Goal: Information Seeking & Learning: Learn about a topic

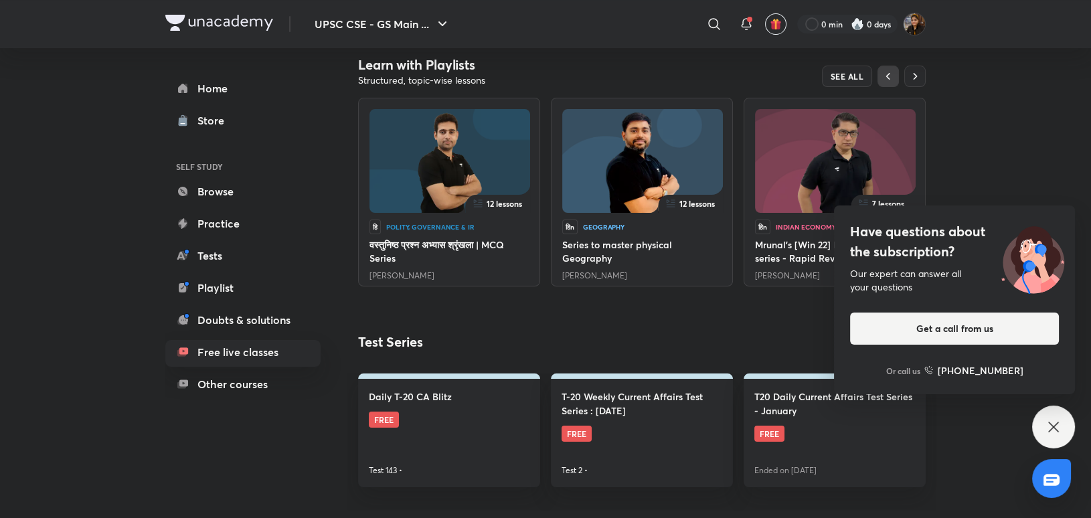
scroll to position [203, 0]
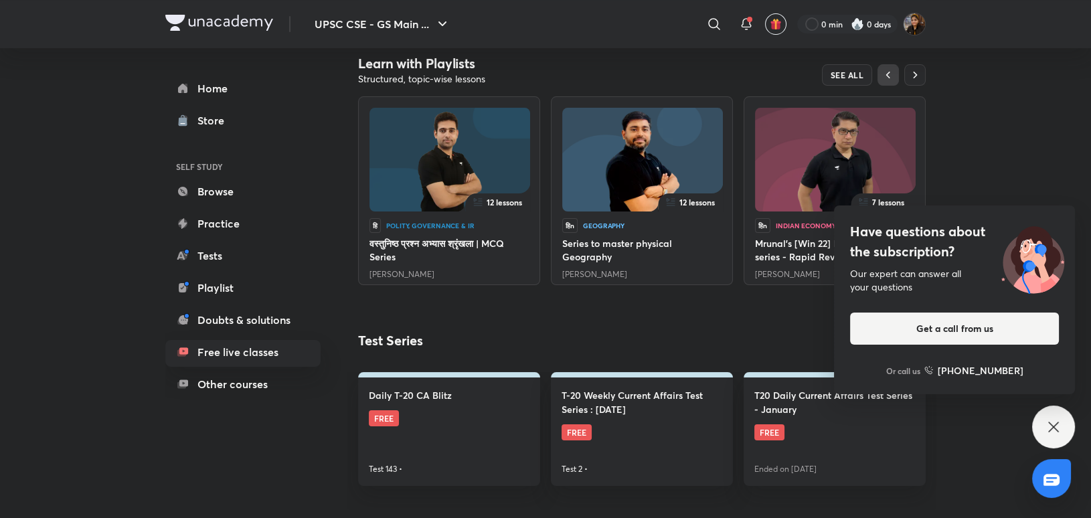
click at [1053, 424] on icon at bounding box center [1053, 427] width 16 height 16
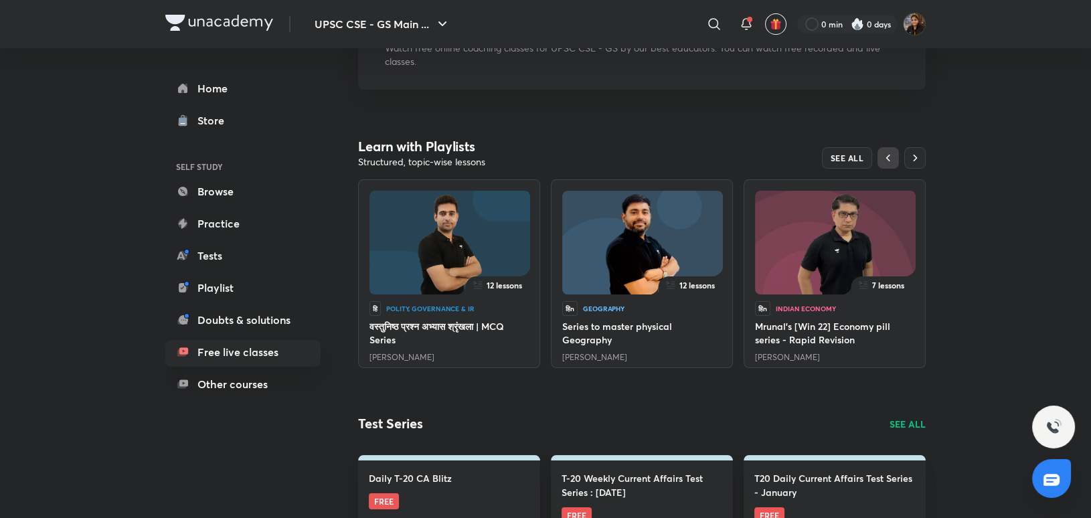
scroll to position [118, 0]
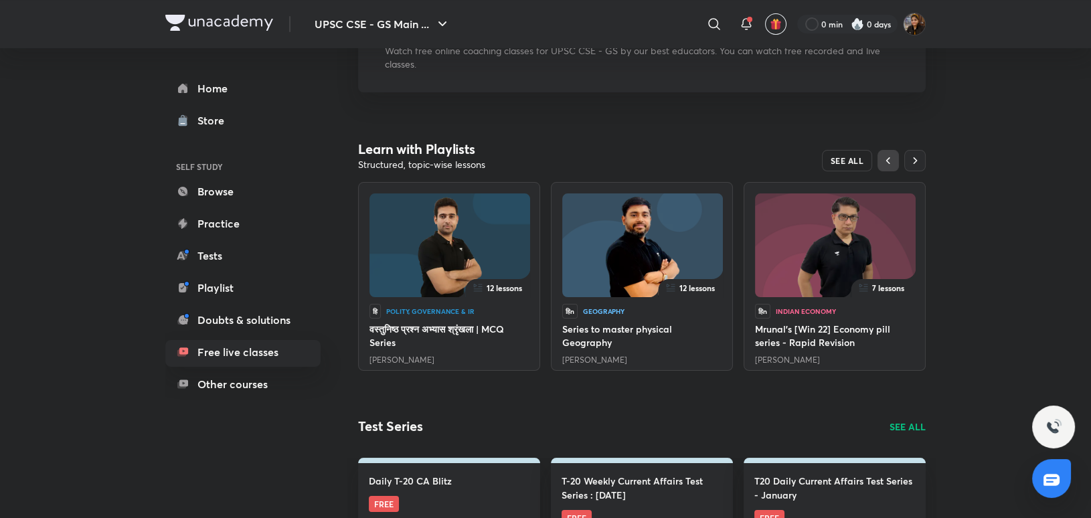
click at [860, 162] on span "SEE ALL" at bounding box center [847, 160] width 33 height 9
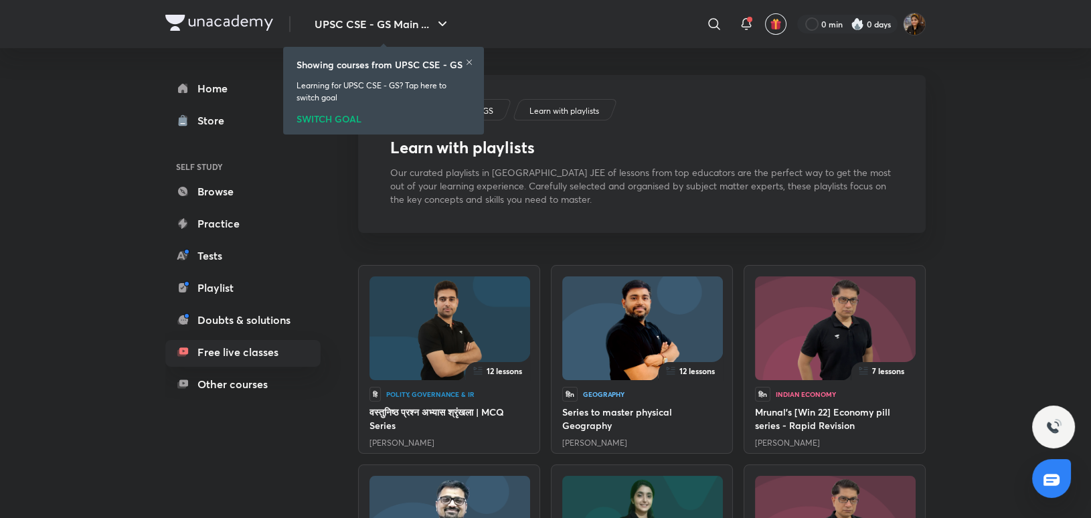
click at [471, 61] on icon at bounding box center [469, 62] width 8 height 8
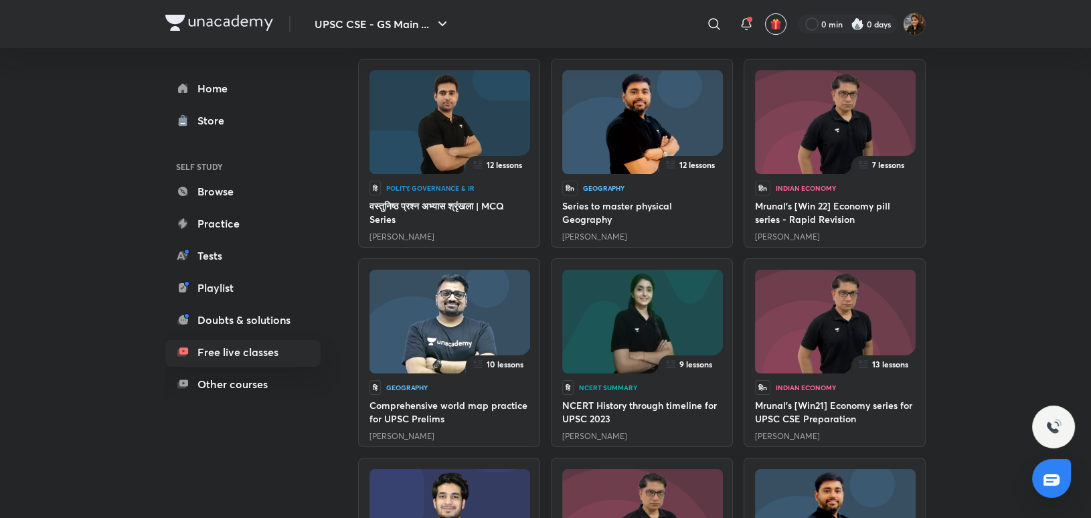
scroll to position [206, 0]
click at [622, 400] on h6 "NCERT History through timeline for UPSC 2023" at bounding box center [641, 412] width 159 height 27
